Goal: Find contact information

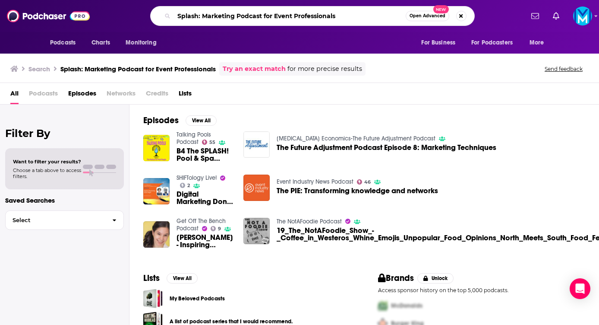
drag, startPoint x: 340, startPoint y: 15, endPoint x: 139, endPoint y: 12, distance: 201.6
click at [139, 12] on div "Splash: Marketing Podcast for Event Professionals Open Advanced New" at bounding box center [312, 16] width 423 height 20
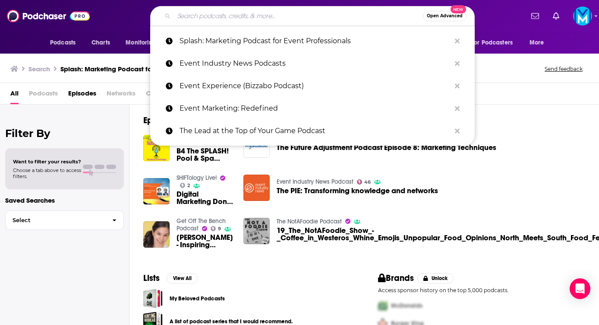
paste input "At Our Table with [PERSON_NAME]"
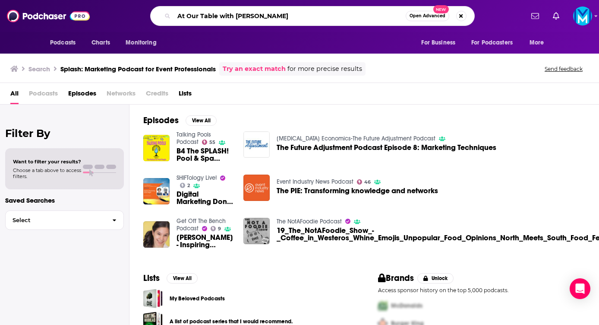
type input "At Our Table with [PERSON_NAME]"
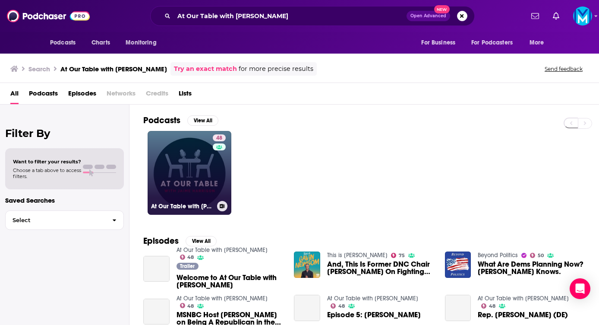
click at [194, 176] on link "48 At Our Table with [PERSON_NAME]" at bounding box center [190, 173] width 84 height 84
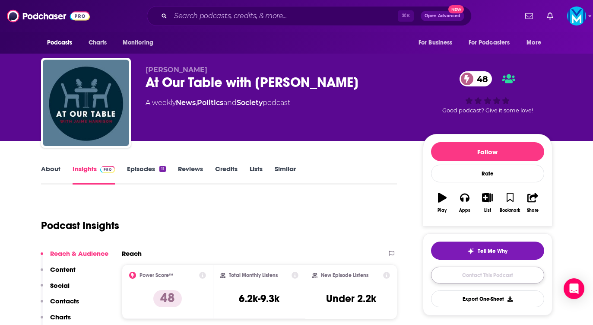
click at [475, 275] on link "Contact This Podcast" at bounding box center [487, 274] width 113 height 17
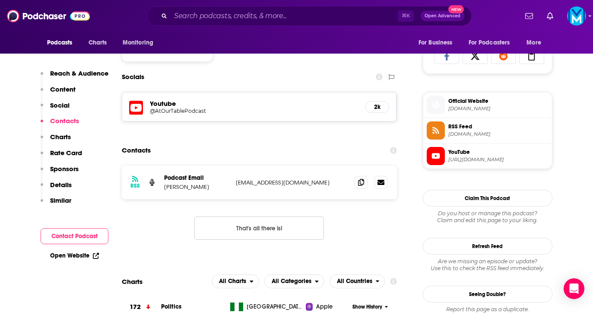
scroll to position [571, 0]
click at [362, 186] on span at bounding box center [360, 182] width 13 height 13
click at [200, 20] on input "Search podcasts, credits, & more..." at bounding box center [283, 16] width 227 height 14
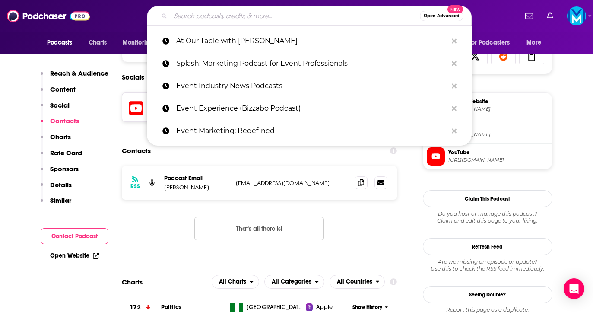
paste input "Past, Present, Future"
type input "Past, Present, Future"
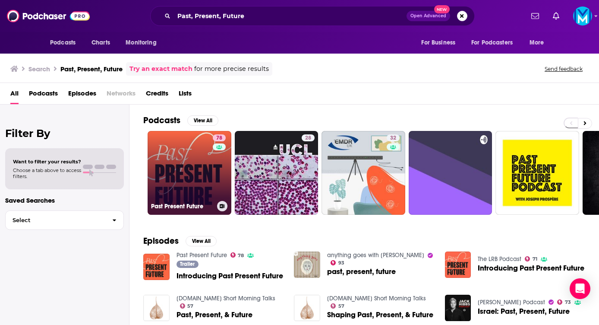
click at [197, 169] on link "78 Past Present Future" at bounding box center [190, 173] width 84 height 84
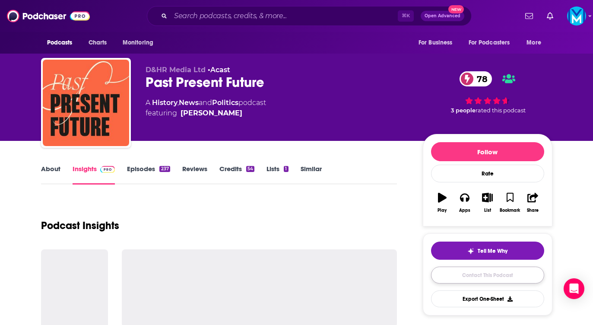
click at [498, 271] on link "Contact This Podcast" at bounding box center [487, 274] width 113 height 17
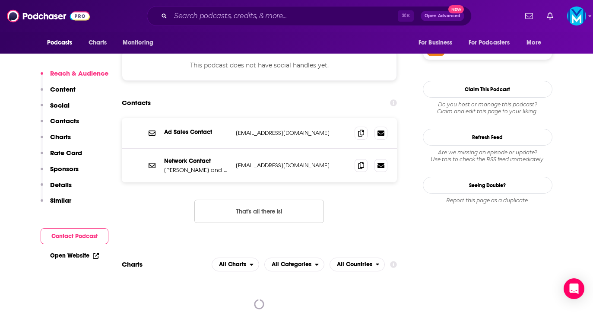
scroll to position [723, 0]
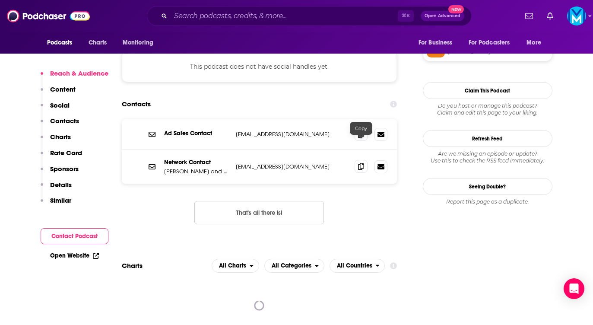
click at [363, 163] on icon at bounding box center [361, 166] width 6 height 7
